Goal: Information Seeking & Learning: Compare options

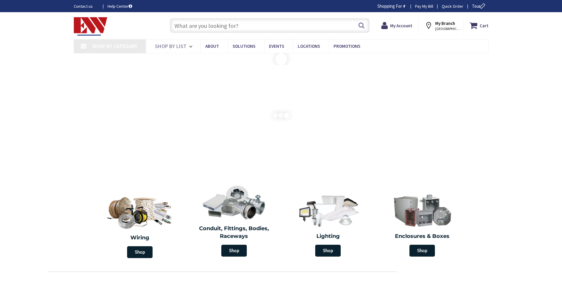
type input "[PERSON_NAME][GEOGRAPHIC_DATA], [GEOGRAPHIC_DATA]"
click at [221, 26] on input "text" at bounding box center [270, 25] width 200 height 15
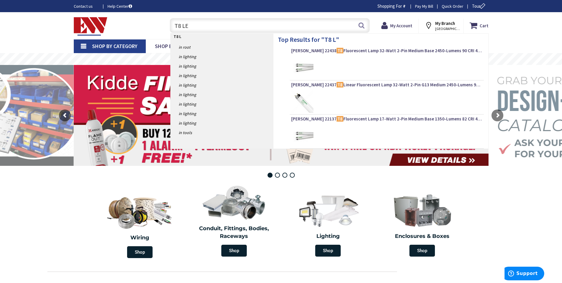
type input "T8 LED"
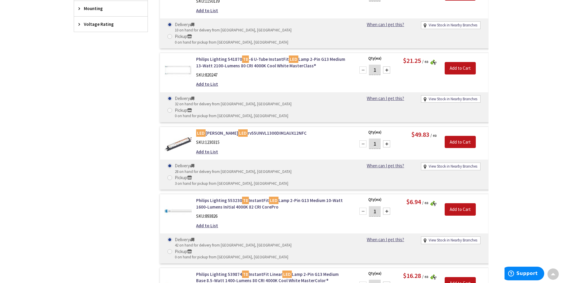
scroll to position [356, 0]
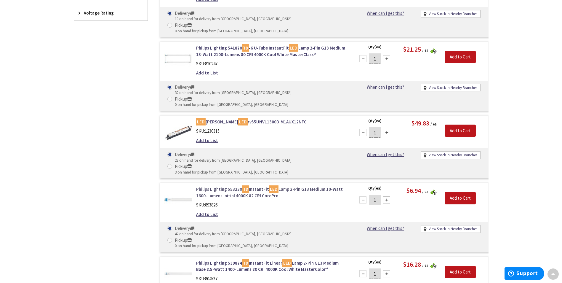
click at [261, 186] on link "Philips Lighting 553230 T8 InstantFit LED Lamp 2-Pin G13 Medium 10-Watt 1600-Lu…" at bounding box center [271, 192] width 151 height 13
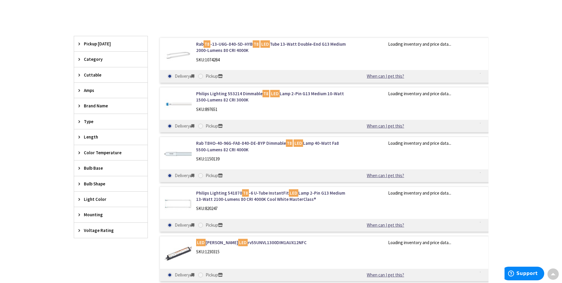
scroll to position [138, 0]
click at [113, 155] on span "Color Temperature" at bounding box center [108, 152] width 48 height 6
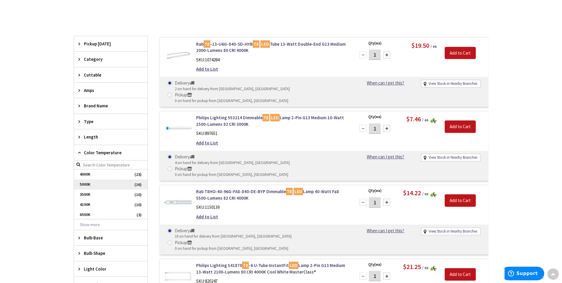
click at [92, 187] on span "5000K" at bounding box center [111, 184] width 74 height 10
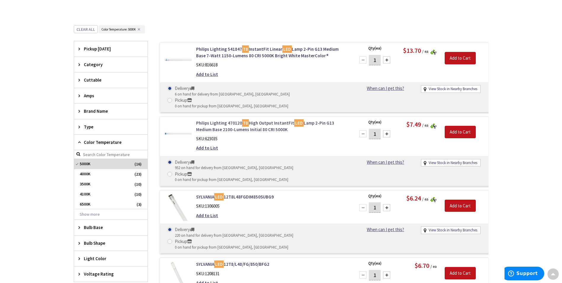
click at [227, 120] on link "Philips Lighting 470120 T8 High Output InstantFit LED Lamp 2-Pin G13 Medium Bas…" at bounding box center [271, 126] width 151 height 13
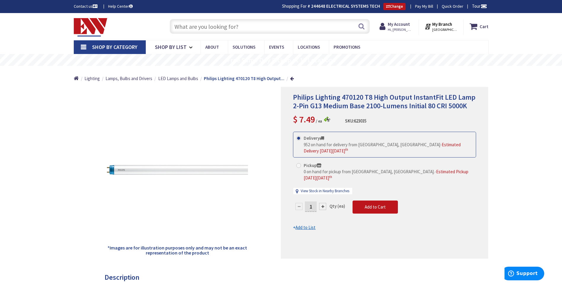
click at [265, 26] on input "text" at bounding box center [270, 26] width 200 height 15
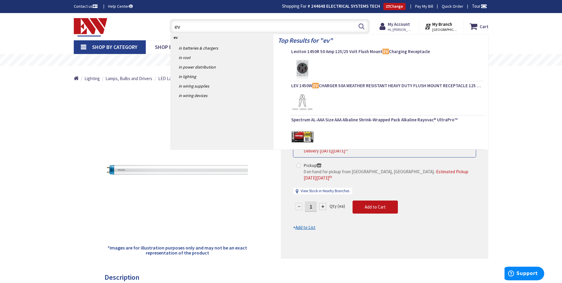
type input "e"
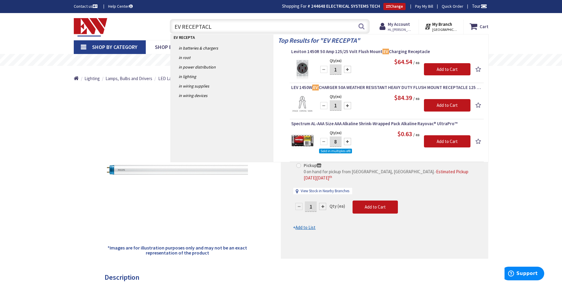
type input "EV RECEPTACLE"
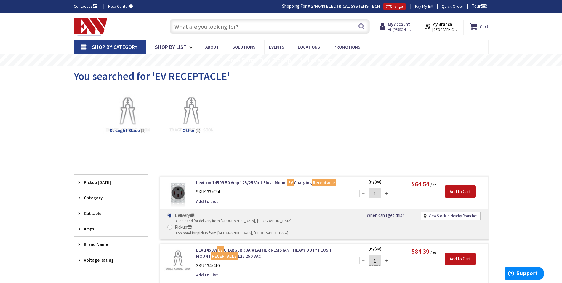
click at [200, 26] on input "text" at bounding box center [270, 26] width 200 height 15
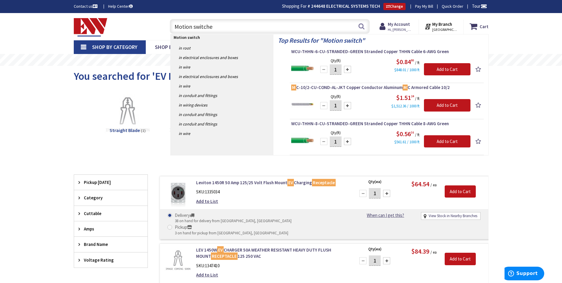
type input "Motion switches"
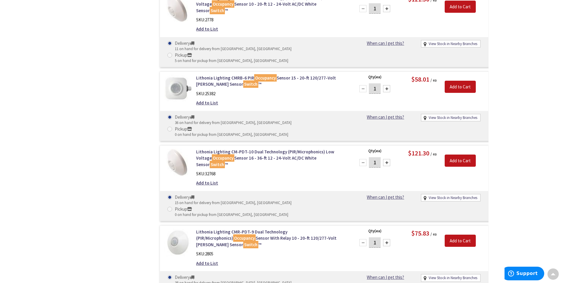
scroll to position [772, 0]
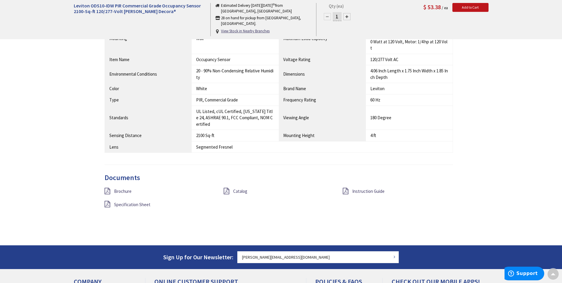
scroll to position [505, 0]
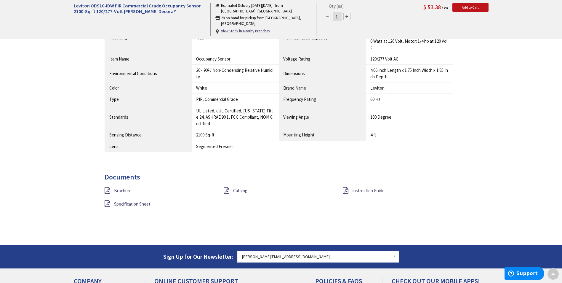
click at [361, 188] on span "Instruction Guide" at bounding box center [368, 191] width 32 height 6
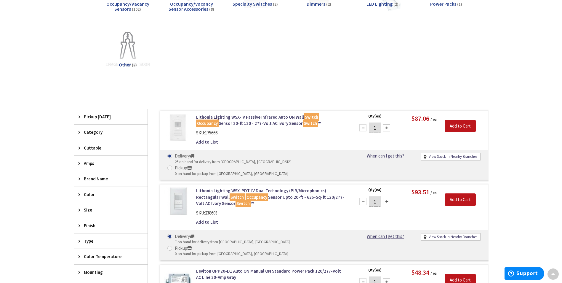
scroll to position [127, 0]
click at [222, 118] on link "Lithonia Lighting WSX-IV Passive Infrared Auto ON Wall Switch Occupancy Sensor …" at bounding box center [271, 120] width 151 height 13
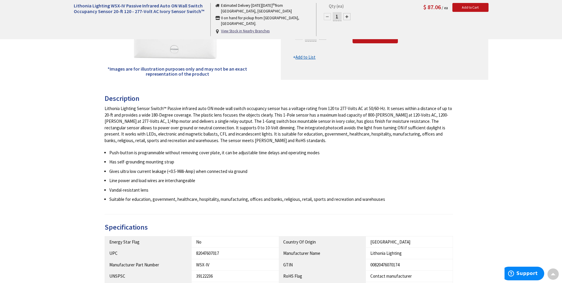
scroll to position [179, 0]
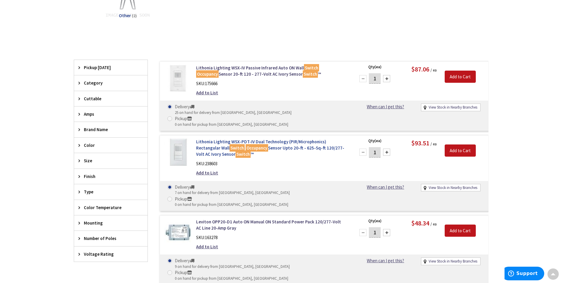
scroll to position [175, 0]
click at [265, 138] on link "Lithonia Lighting WSX-PDT-IV Dual Technology (PIR/Microphonics) Rectangular Wal…" at bounding box center [271, 147] width 151 height 19
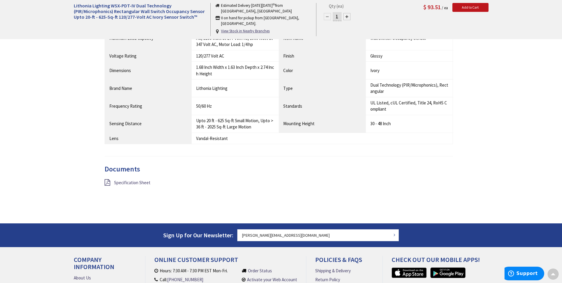
scroll to position [475, 0]
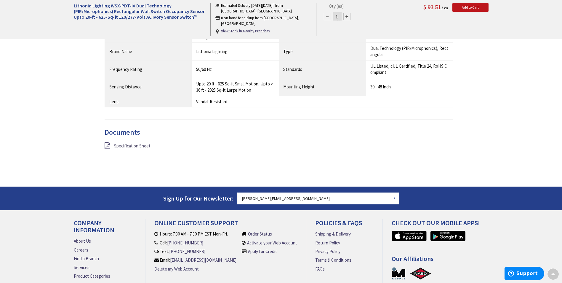
click at [138, 145] on span "Specification Sheet" at bounding box center [132, 146] width 36 height 6
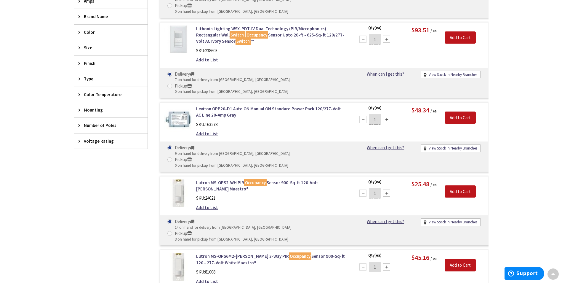
scroll to position [304, 0]
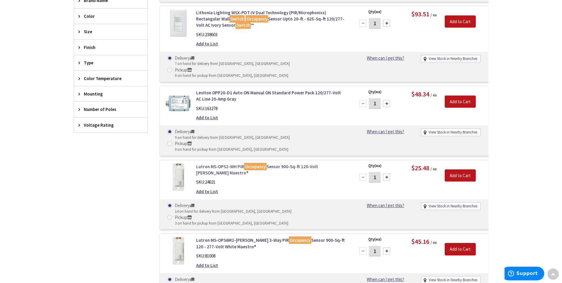
click at [231, 163] on link "Lutron MS-OPS2-WH PIR Occupancy Sensor 900-Sq-ft 120-Volt AC White Maestro®" at bounding box center [271, 169] width 151 height 13
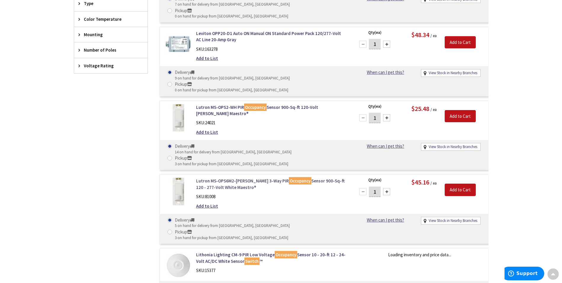
click at [242, 178] on link "Lutron MS-OPS6M2-DV-WH 3-Way PIR Occupancy Sensor 900-Sq-ft 120 - 277-Volt Whit…" at bounding box center [271, 184] width 151 height 13
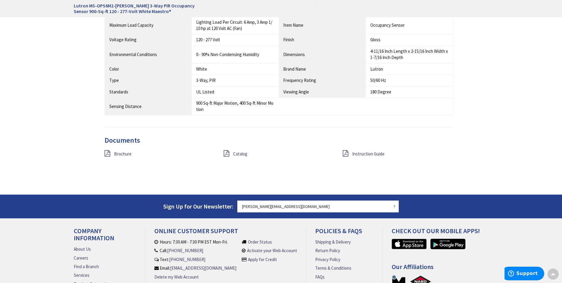
scroll to position [474, 0]
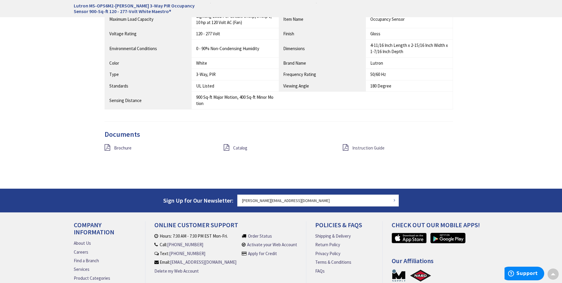
click at [353, 148] on span "Instruction Guide" at bounding box center [368, 148] width 32 height 6
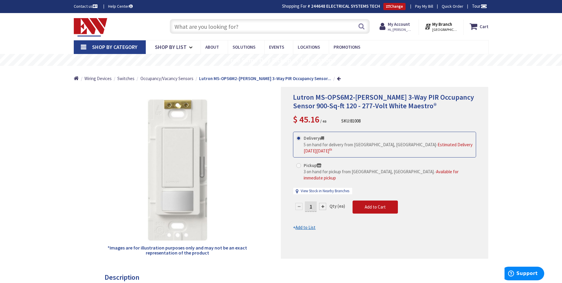
click at [226, 26] on input "text" at bounding box center [270, 26] width 200 height 15
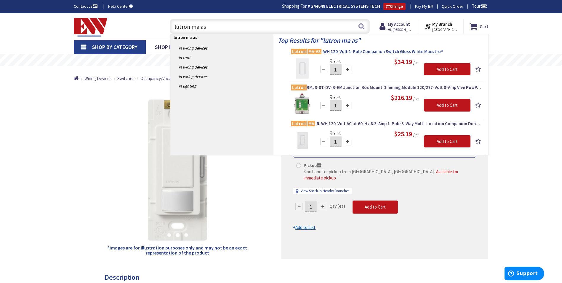
type input "lutron ma as"
click at [348, 52] on span "Lutron MA-AS -WH 120-Volt 1-Pole Companion Switch Gloss White Maestro®" at bounding box center [386, 52] width 191 height 6
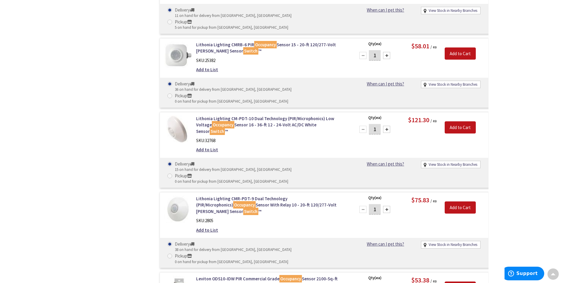
scroll to position [801, 0]
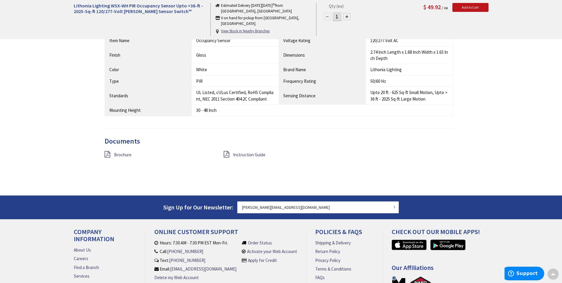
scroll to position [475, 0]
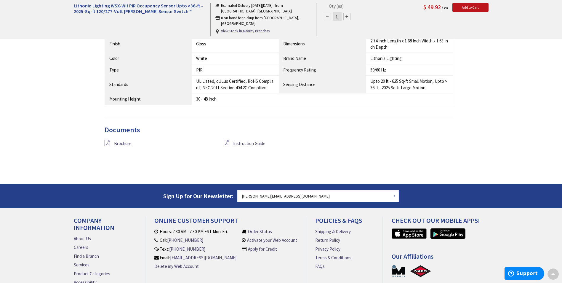
click at [246, 142] on span "Instruction Guide" at bounding box center [249, 144] width 32 height 6
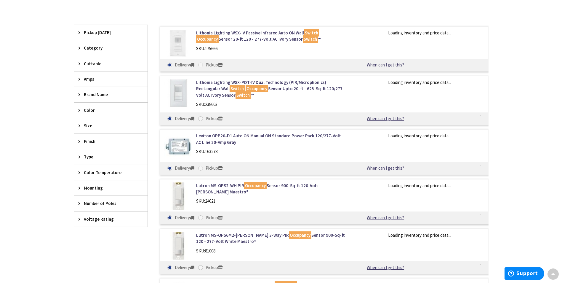
scroll to position [244, 0]
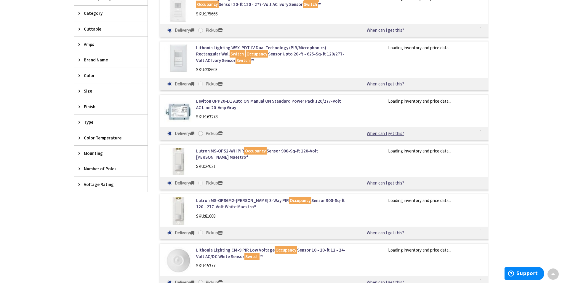
click at [89, 122] on span "Type" at bounding box center [108, 122] width 48 height 6
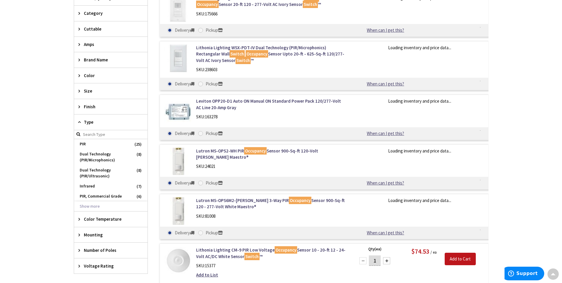
click at [89, 122] on span "Type" at bounding box center [108, 122] width 48 height 6
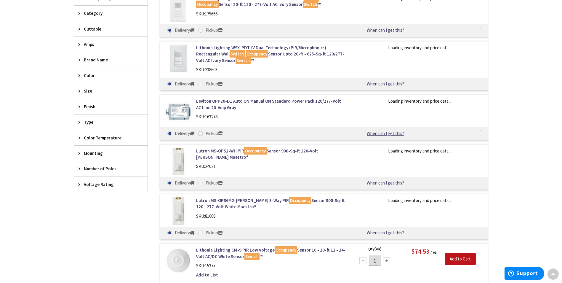
click at [95, 167] on span "Number of Poles" at bounding box center [108, 168] width 48 height 6
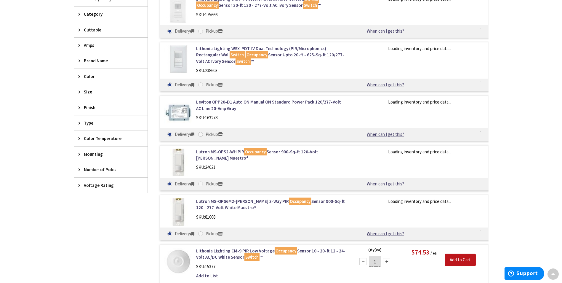
scroll to position [245, 0]
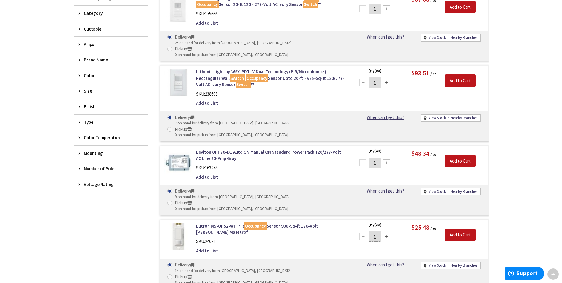
click at [94, 76] on span "Color" at bounding box center [108, 75] width 48 height 6
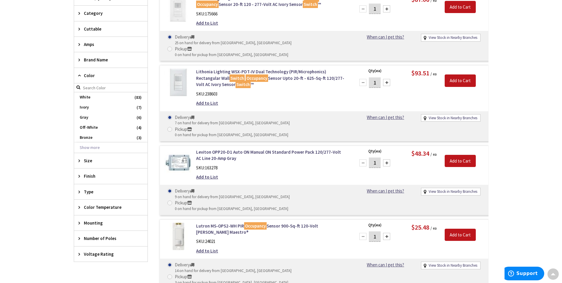
click at [93, 76] on span "Color" at bounding box center [108, 75] width 48 height 6
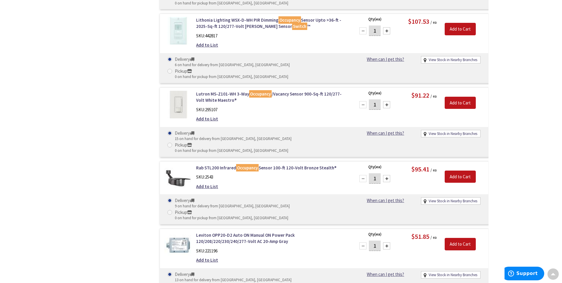
scroll to position [2446, 0]
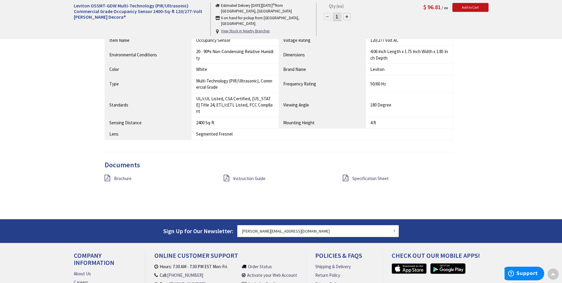
scroll to position [564, 0]
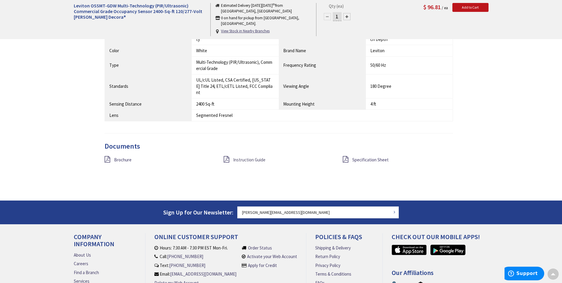
click at [255, 157] on span "Instruction Guide" at bounding box center [249, 160] width 32 height 6
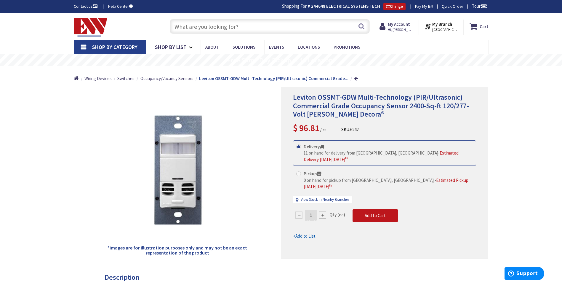
click at [239, 26] on input "text" at bounding box center [270, 26] width 200 height 15
paste input "WS1000W"
type input "WS1000W"
click at [363, 26] on button "Search" at bounding box center [362, 26] width 8 height 13
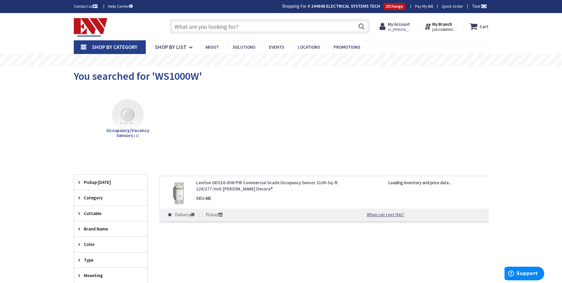
click at [221, 183] on link "Leviton ODS10-IDW PIR Commercial Grade Occupancy Sensor 2100-Sq-ft 120/277-Volt…" at bounding box center [271, 185] width 151 height 13
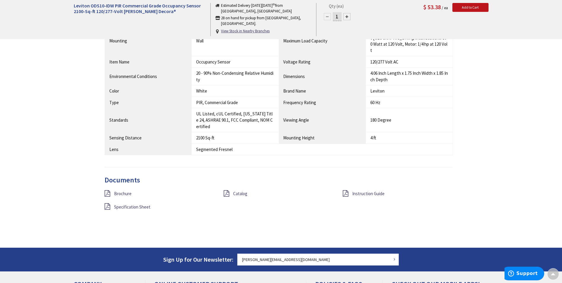
scroll to position [534, 0]
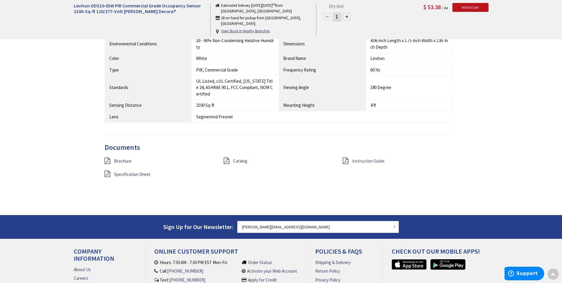
click at [366, 158] on span "Instruction Guide" at bounding box center [368, 161] width 32 height 6
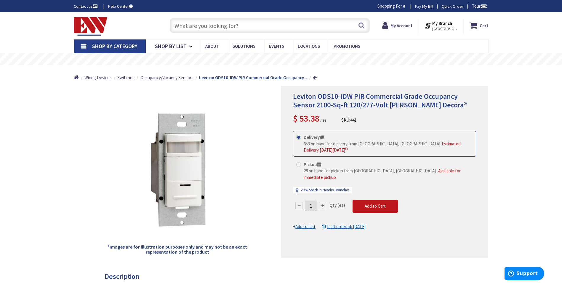
click at [256, 27] on input "text" at bounding box center [270, 25] width 200 height 15
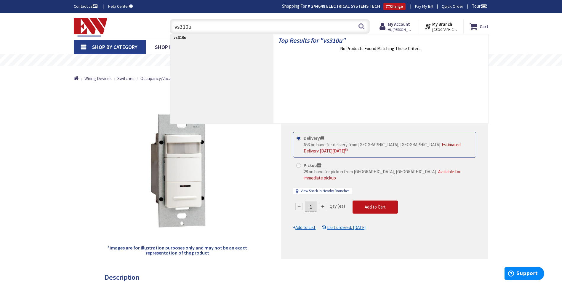
type input "vs310u"
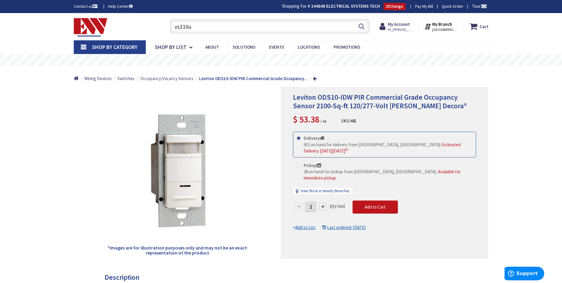
click at [165, 81] on span "Occupancy/Vacancy Sensors" at bounding box center [167, 79] width 53 height 6
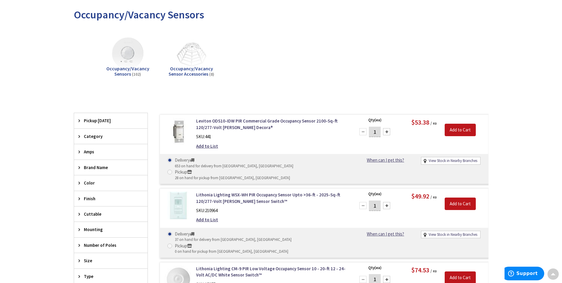
scroll to position [119, 0]
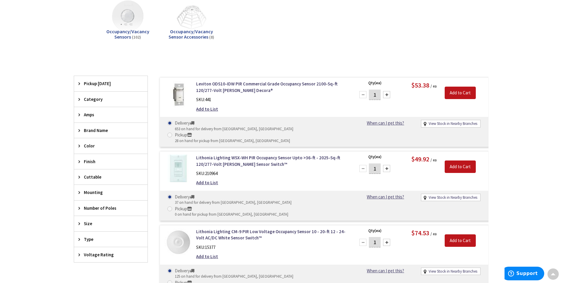
click at [104, 193] on span "Mounting" at bounding box center [108, 192] width 48 height 6
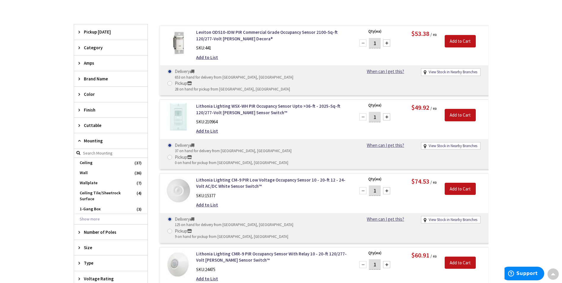
scroll to position [179, 0]
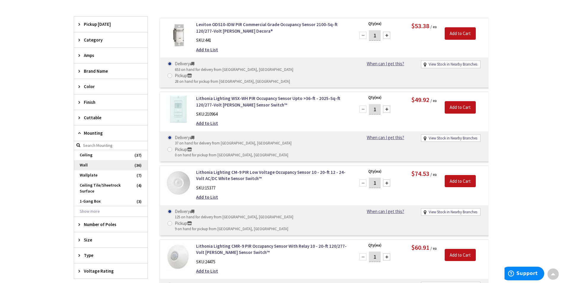
click at [92, 164] on span "Wall" at bounding box center [111, 165] width 74 height 10
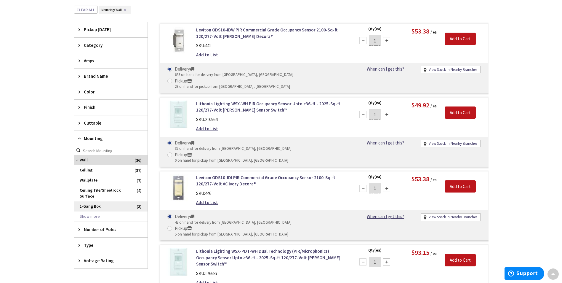
click at [97, 204] on span "1-Gang Box" at bounding box center [111, 206] width 74 height 10
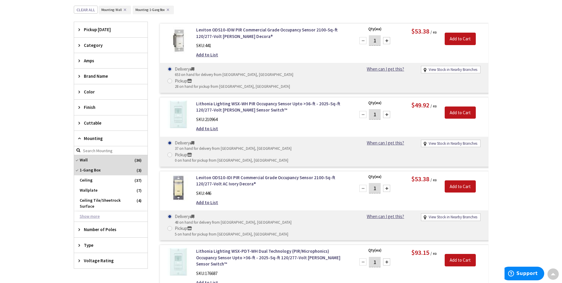
click at [93, 217] on button "Show more" at bounding box center [111, 216] width 74 height 10
click at [47, 193] on div "Skip to Content Toggle Nav Search Cart My Cart Close" at bounding box center [281, 228] width 562 height 788
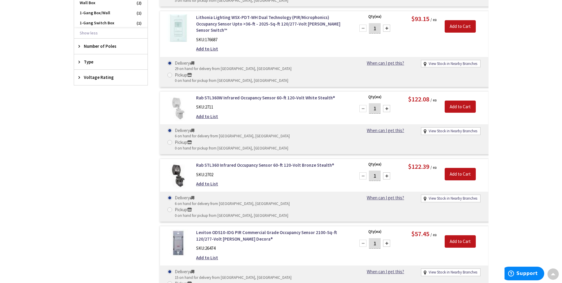
scroll to position [446, 0]
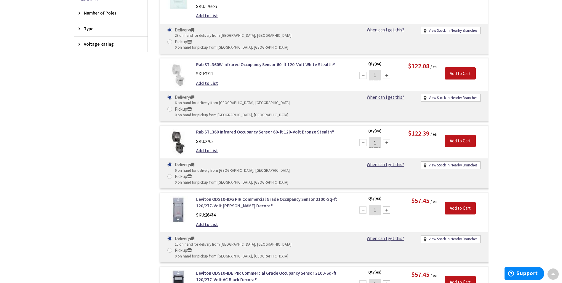
click at [249, 196] on link "Leviton ODS10-IDG PIR Commercial Grade Occupancy Sensor 2100-Sq-ft 120/277-Volt…" at bounding box center [271, 202] width 151 height 13
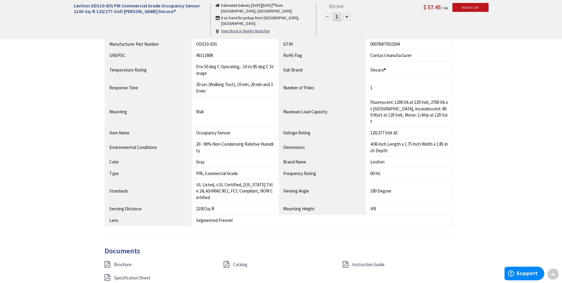
scroll to position [474, 0]
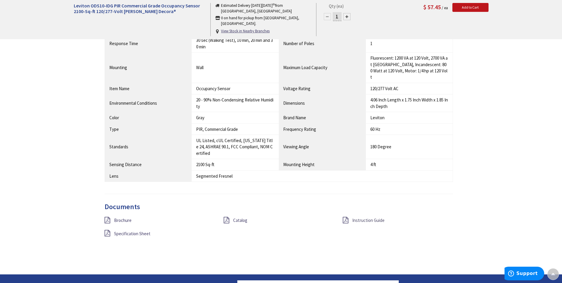
click at [361, 217] on span "Instruction Guide" at bounding box center [368, 220] width 32 height 6
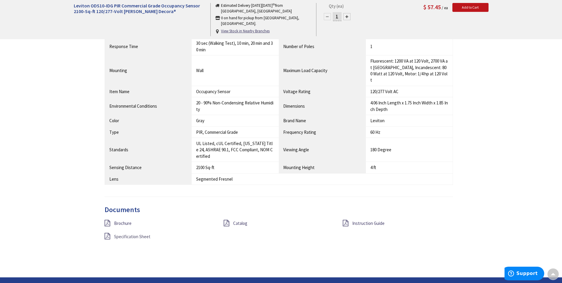
click at [125, 234] on span "Specification Sheet" at bounding box center [132, 237] width 36 height 6
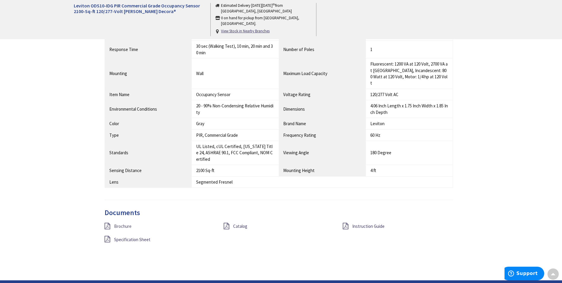
click at [118, 223] on span "Brochure" at bounding box center [122, 226] width 17 height 6
